Goal: Transaction & Acquisition: Purchase product/service

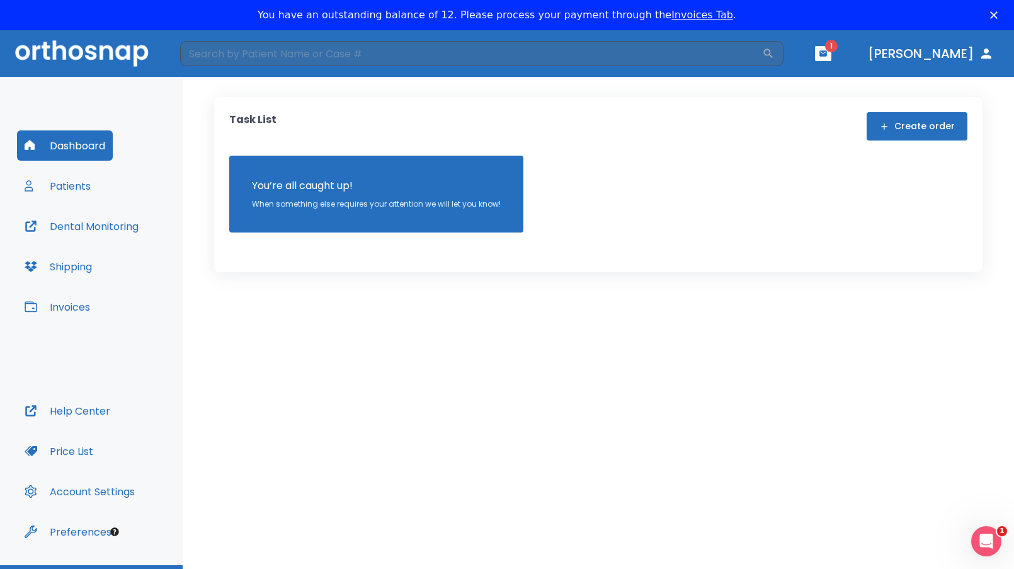
click at [70, 188] on button "Patients" at bounding box center [57, 186] width 81 height 30
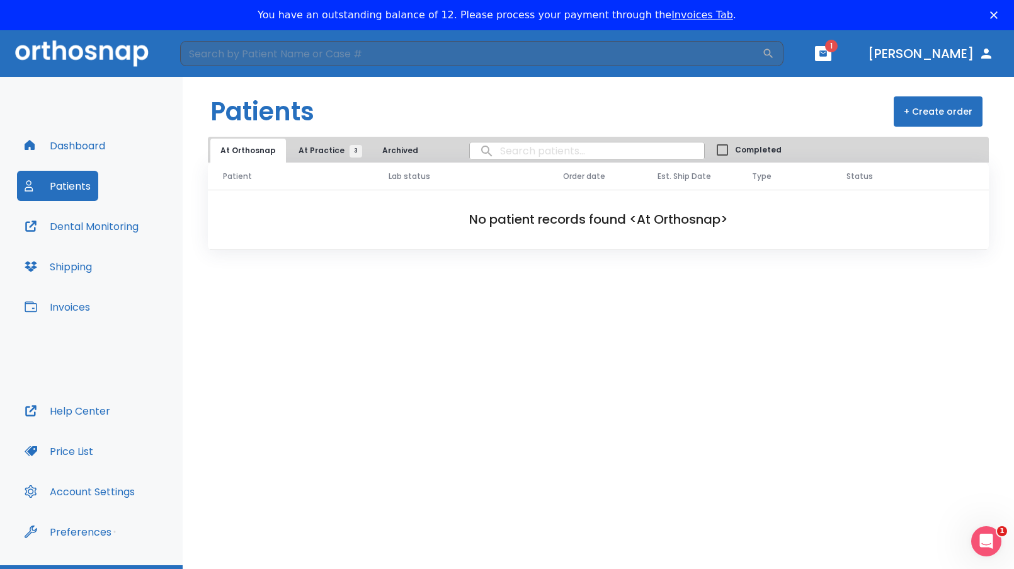
click at [318, 149] on span "At Practice 3" at bounding box center [327, 150] width 57 height 11
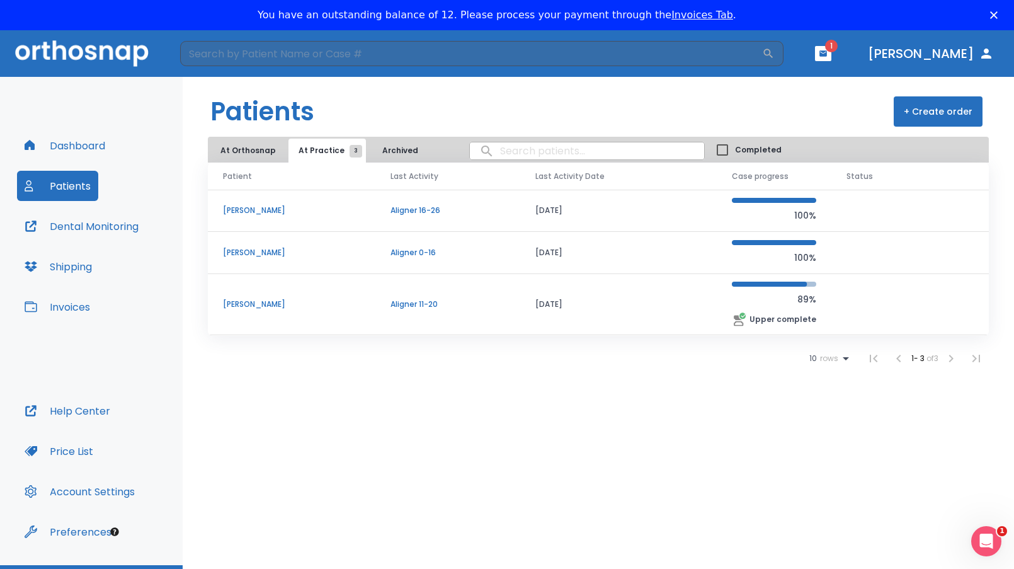
click at [254, 307] on p "[PERSON_NAME]" at bounding box center [291, 304] width 137 height 11
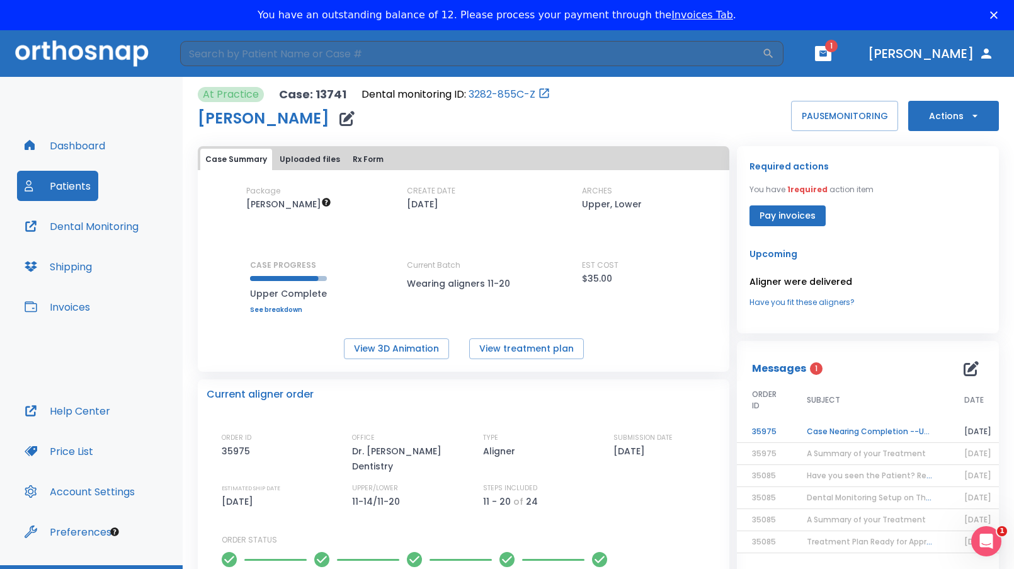
click at [873, 430] on td "Case Nearing Completion --Upper" at bounding box center [870, 432] width 157 height 22
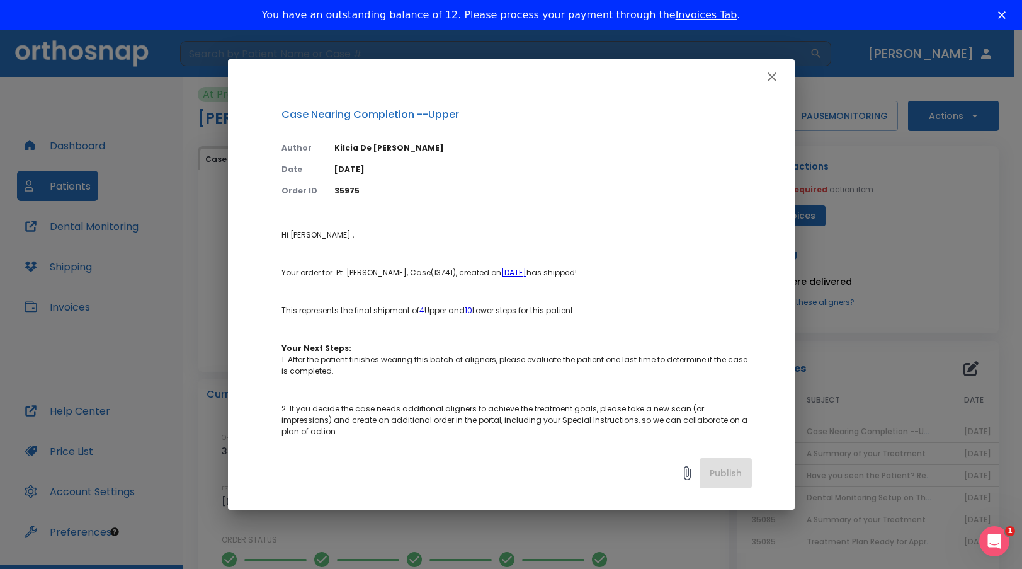
click at [766, 76] on icon "button" at bounding box center [772, 76] width 15 height 15
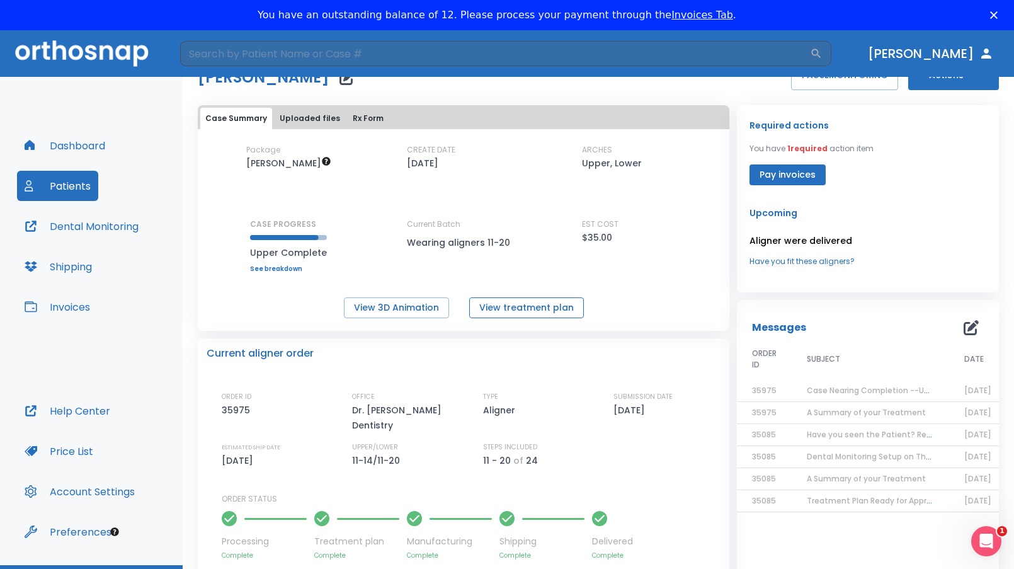
scroll to position [63, 0]
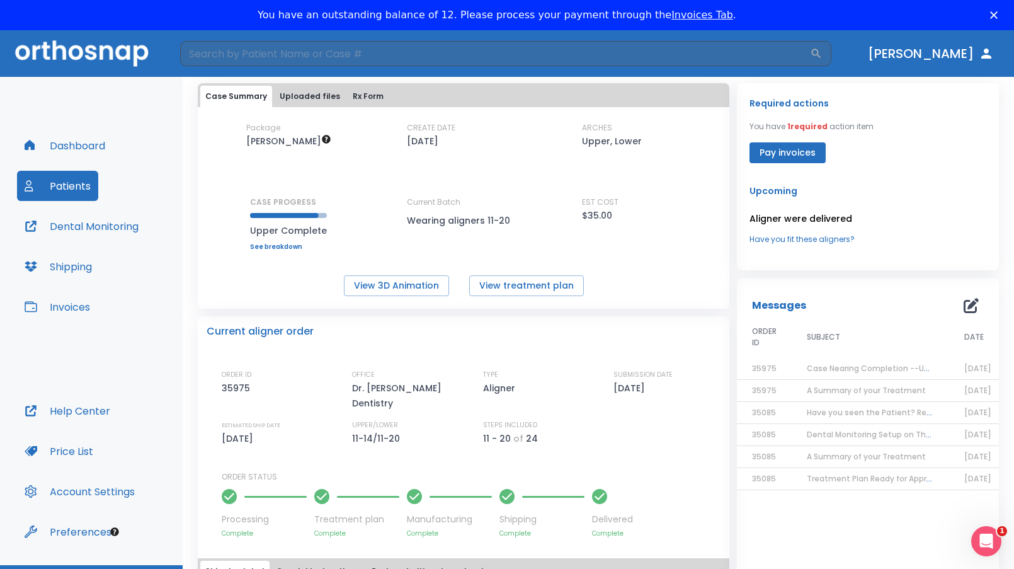
click at [777, 149] on button "Pay invoices" at bounding box center [788, 152] width 76 height 21
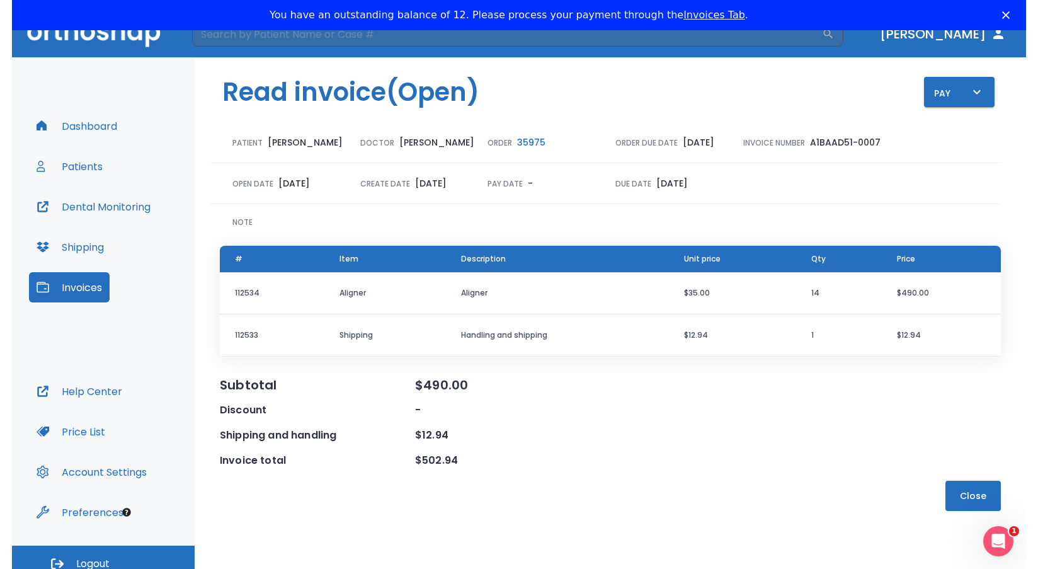
scroll to position [30, 0]
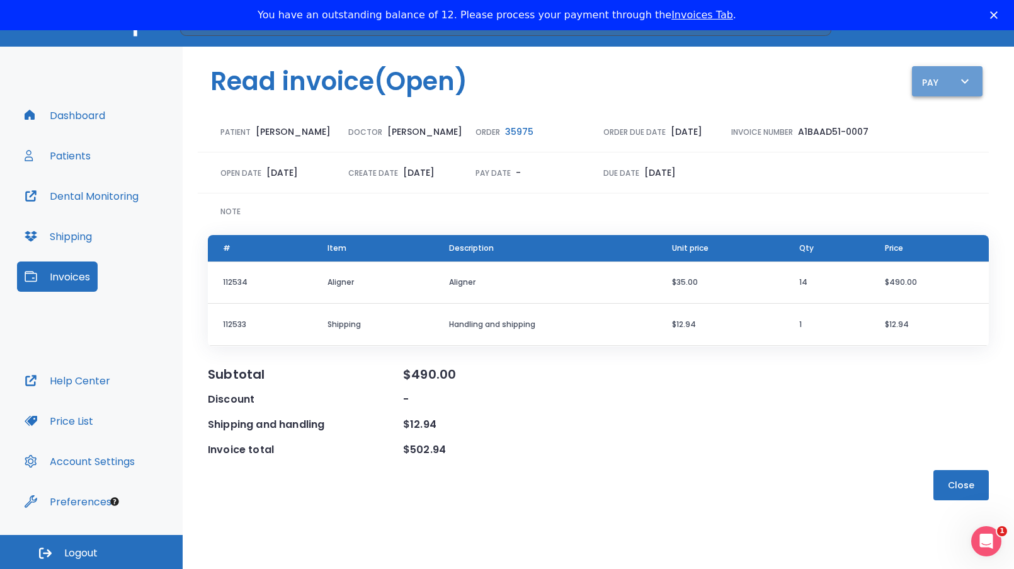
click at [928, 78] on div "Pay" at bounding box center [947, 82] width 50 height 16
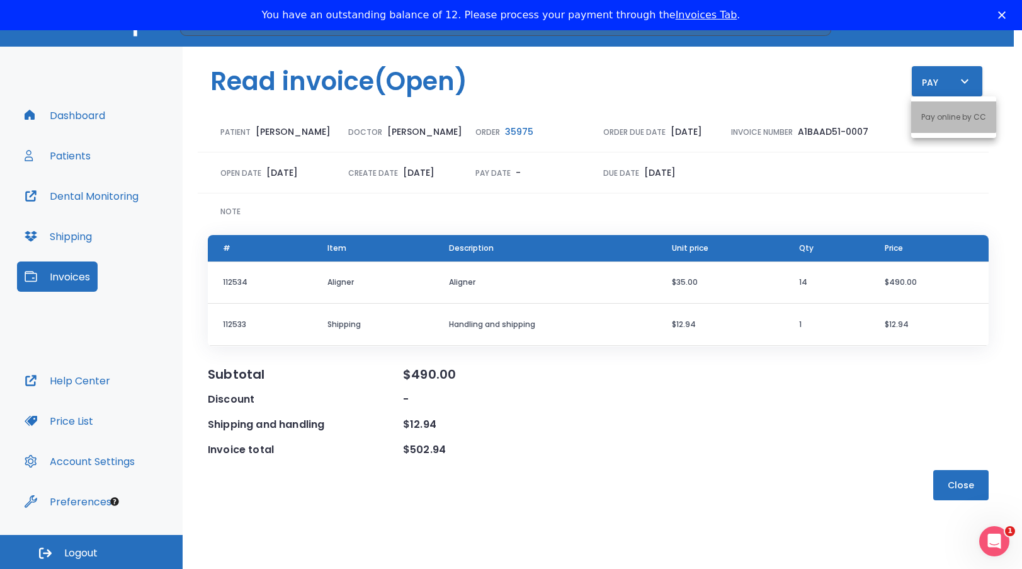
click at [948, 112] on p "Pay online by CC" at bounding box center [954, 117] width 65 height 11
